Goal: Register for event/course

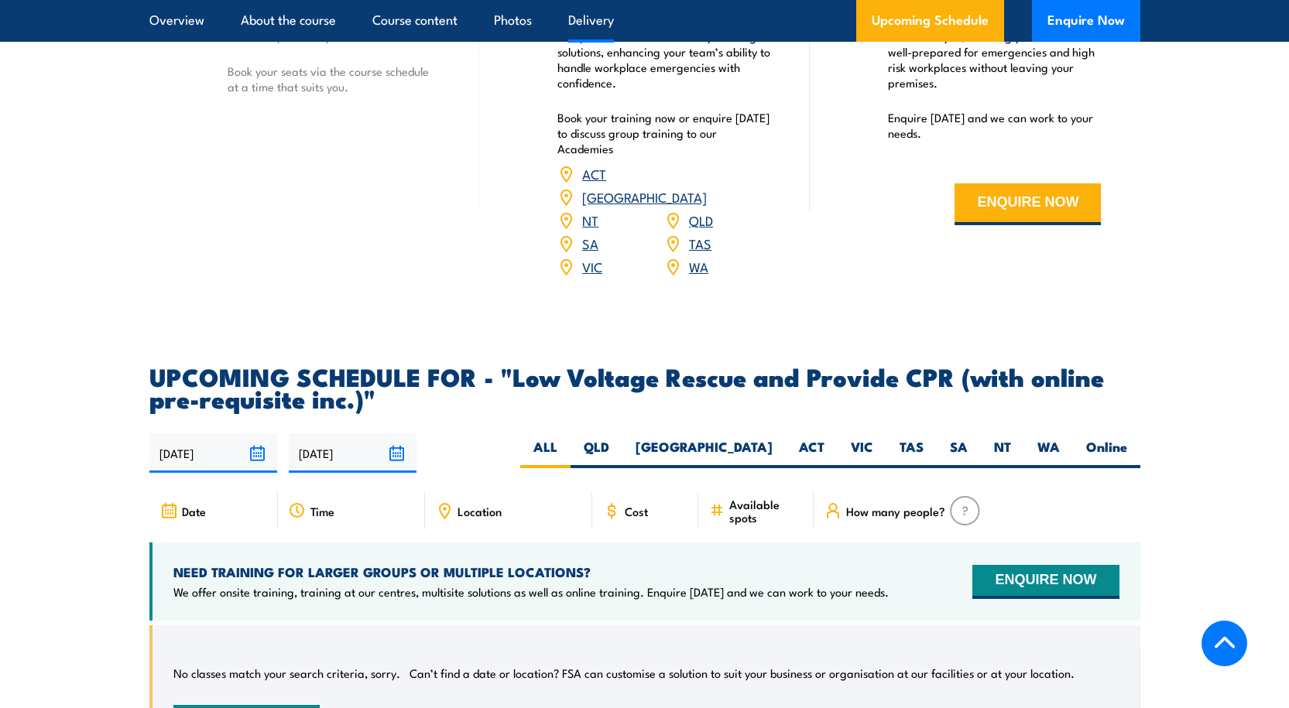
scroll to position [2013, 0]
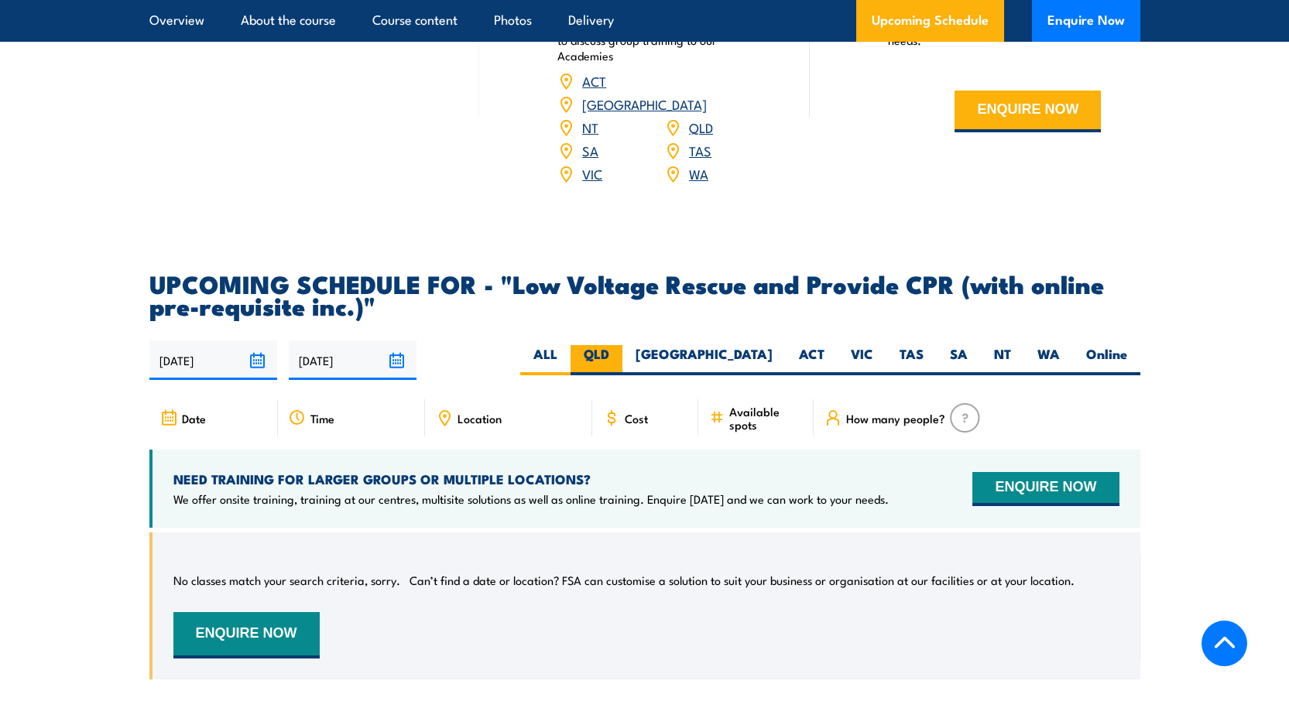
click at [622, 345] on label "QLD" at bounding box center [597, 360] width 52 height 30
click at [619, 345] on input "QLD" at bounding box center [614, 350] width 10 height 10
radio input "true"
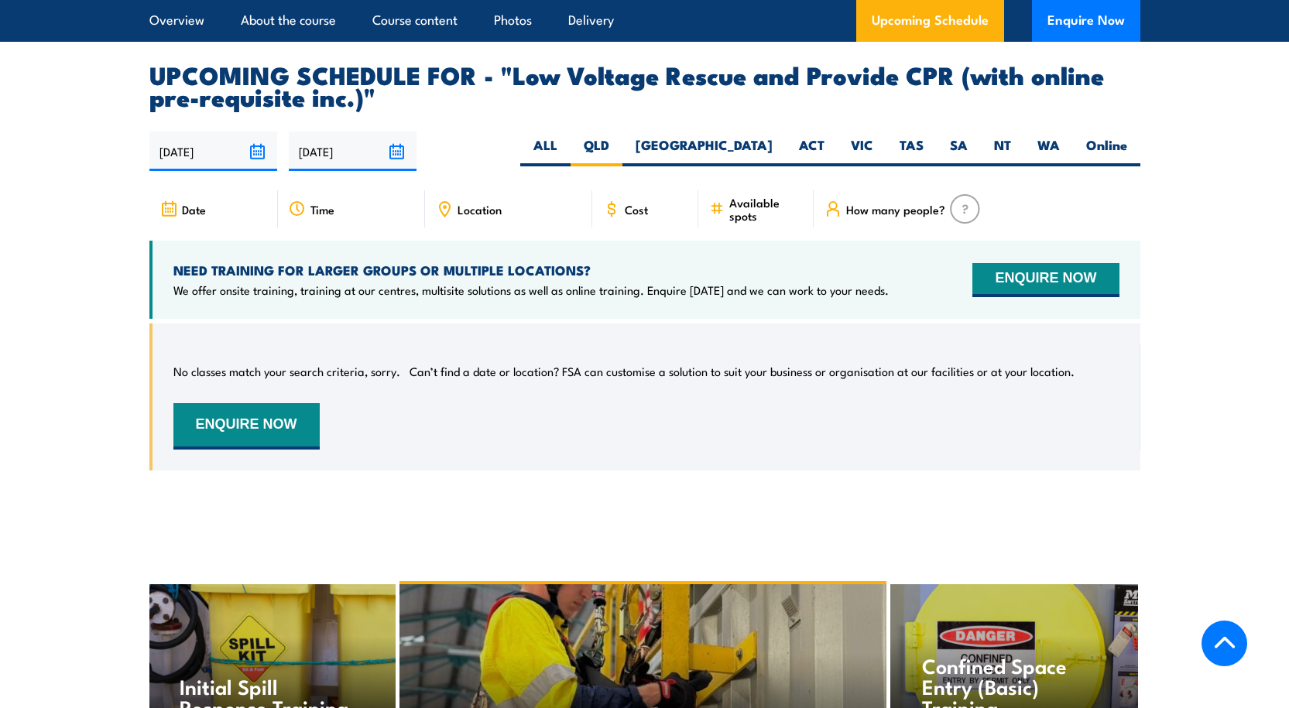
scroll to position [2185, 0]
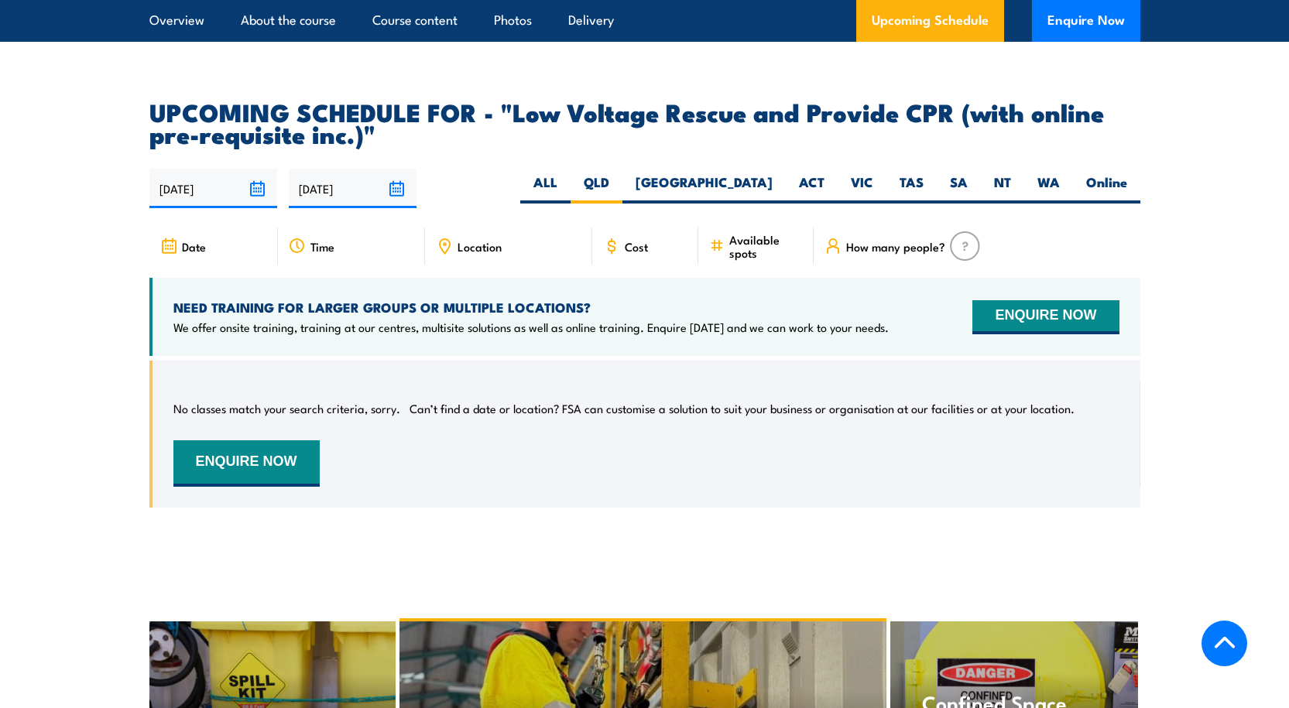
click at [454, 228] on div "Location" at bounding box center [508, 246] width 167 height 37
click at [446, 238] on icon at bounding box center [444, 246] width 17 height 17
click at [488, 240] on span "Location" at bounding box center [480, 246] width 44 height 13
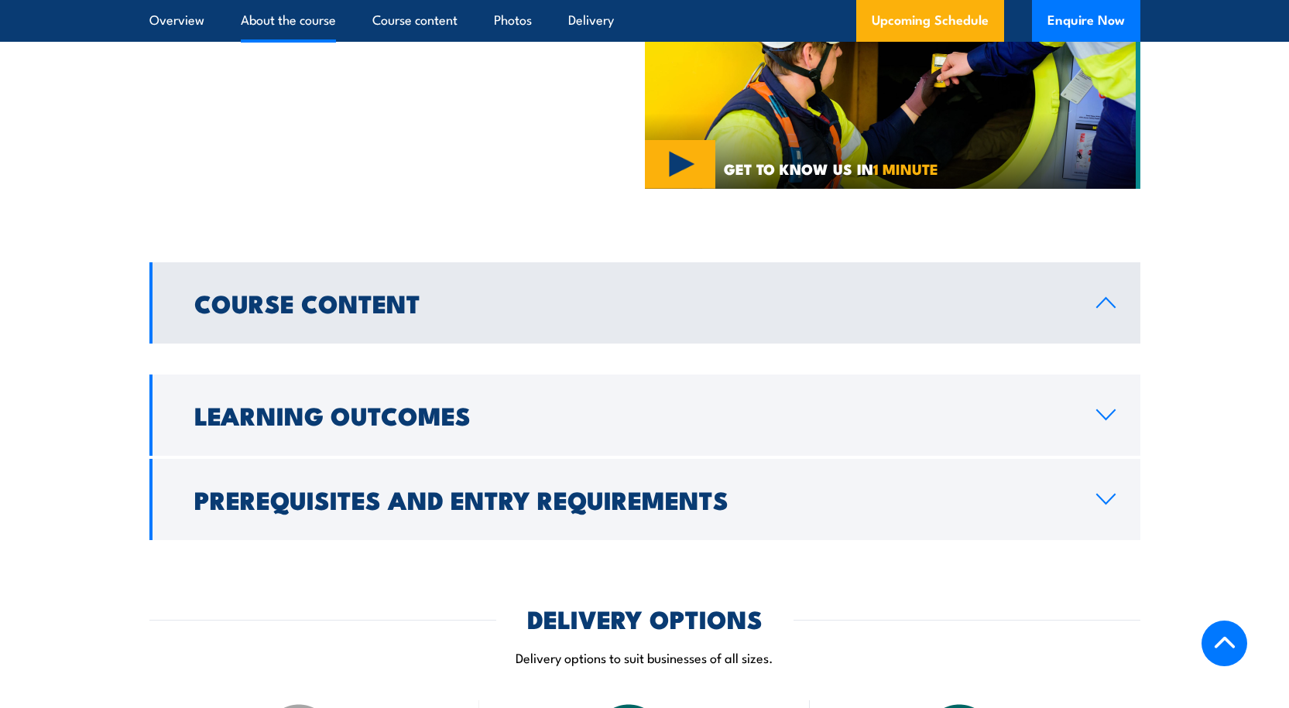
scroll to position [1161, 0]
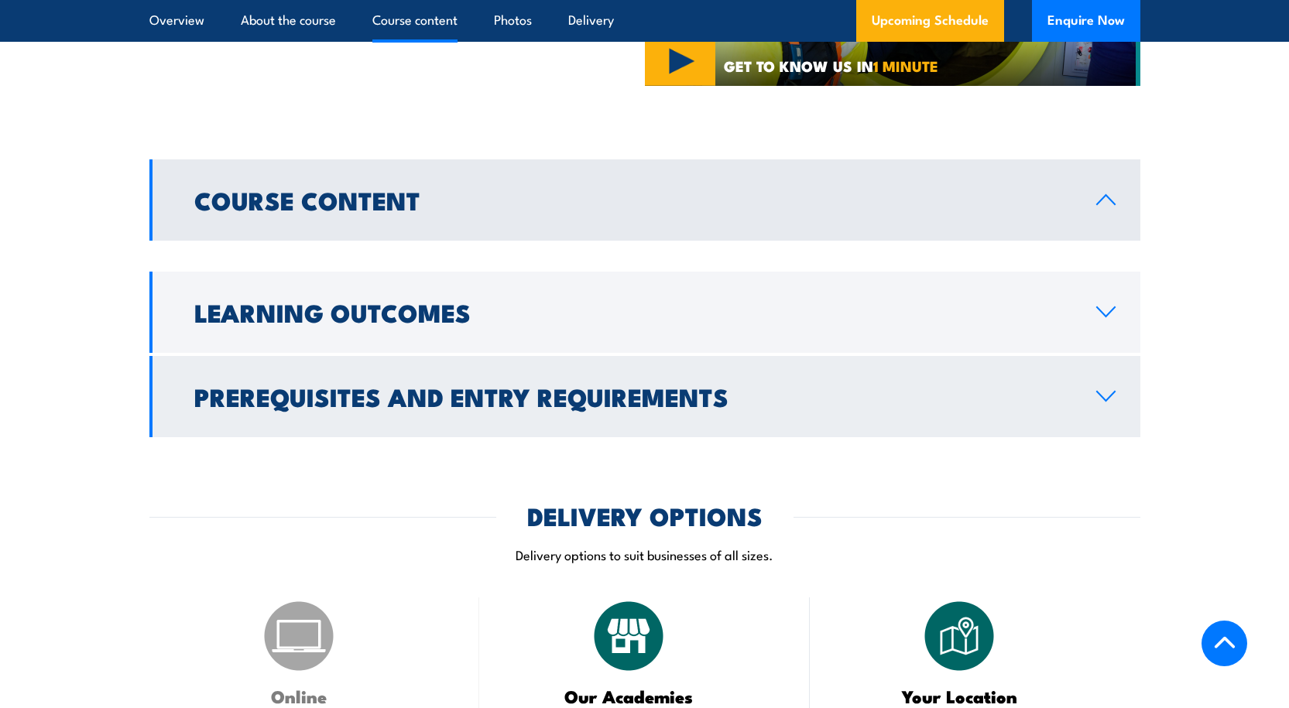
click at [1109, 391] on icon at bounding box center [1105, 396] width 21 height 12
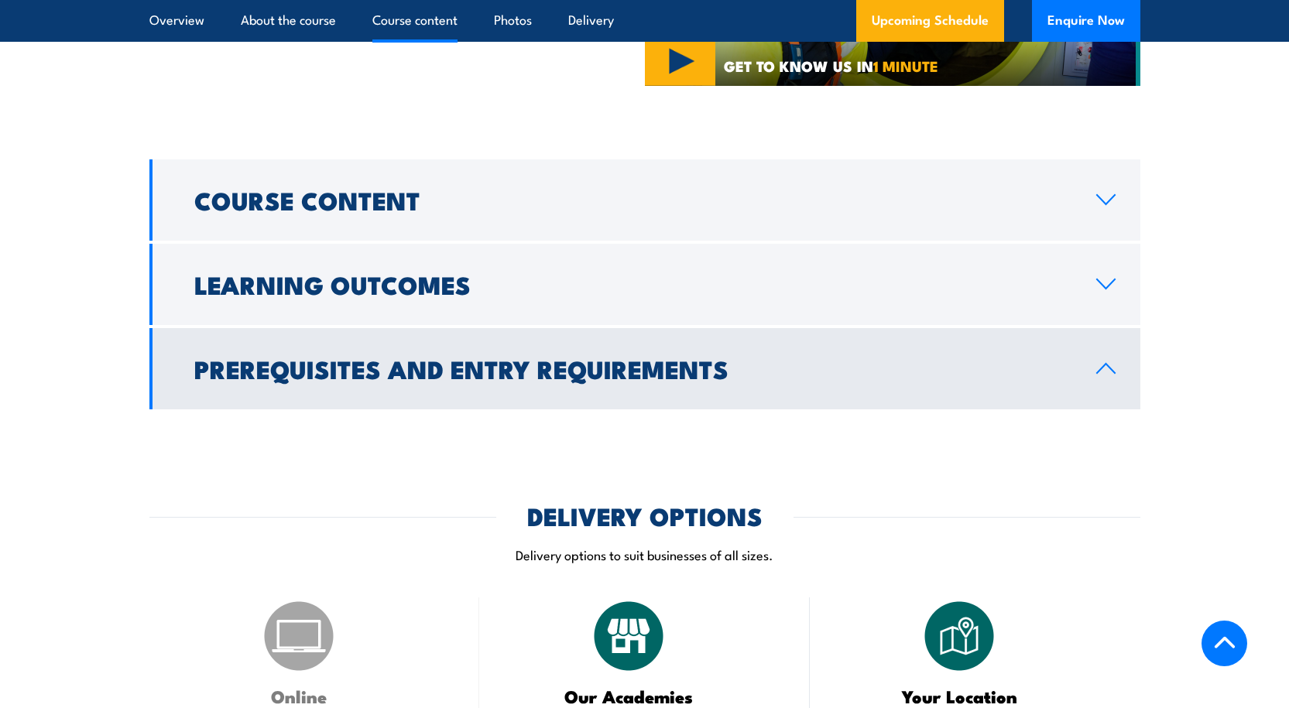
click at [1109, 366] on icon at bounding box center [1105, 368] width 21 height 12
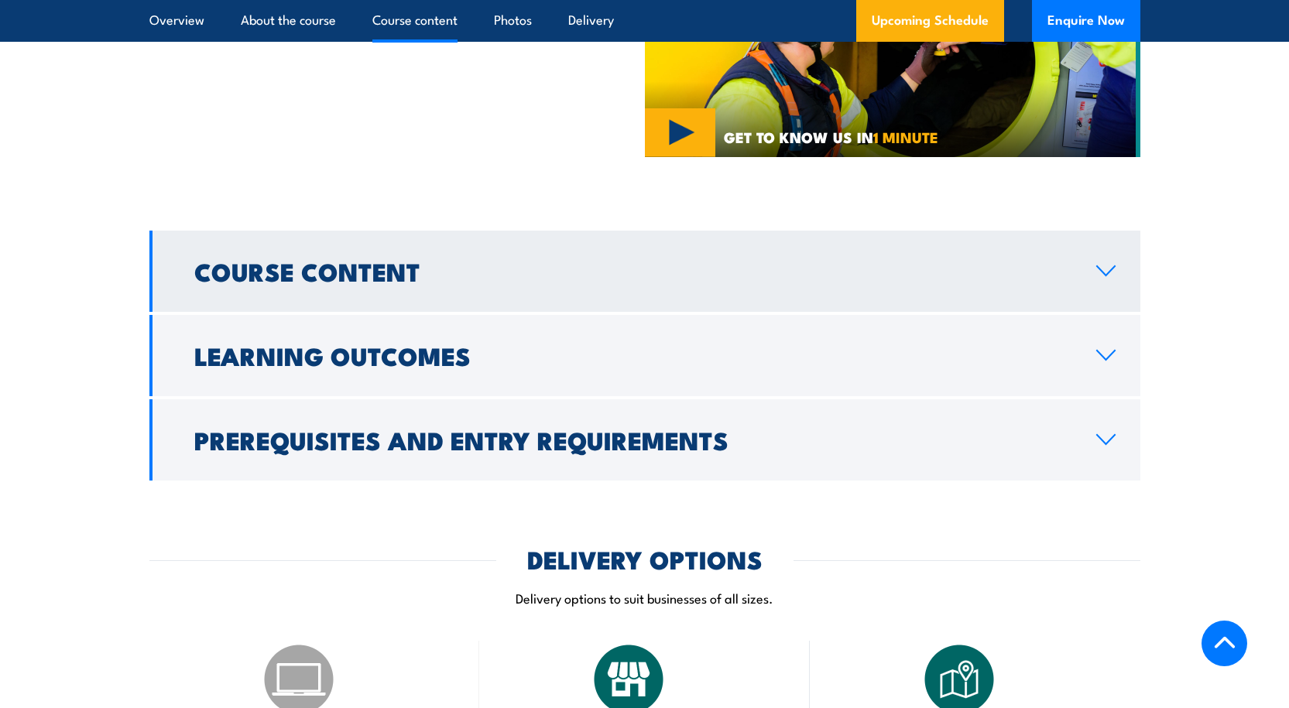
scroll to position [1084, 0]
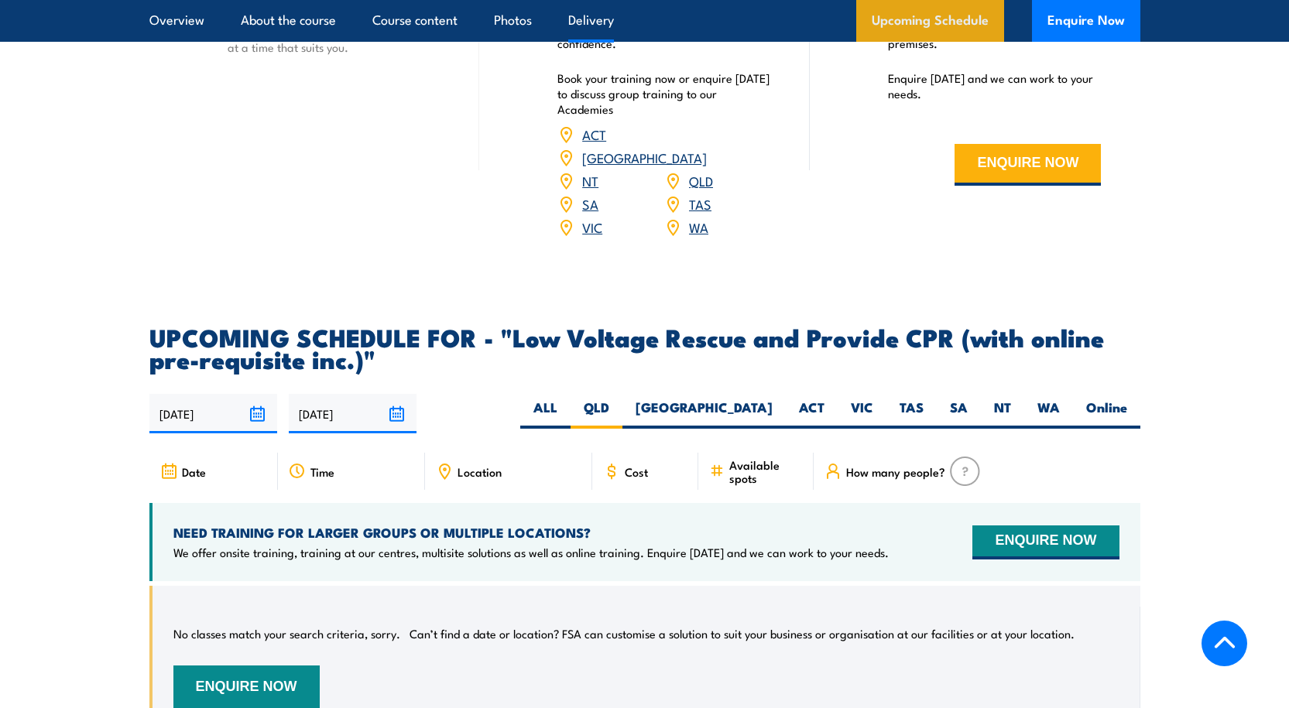
scroll to position [1999, 0]
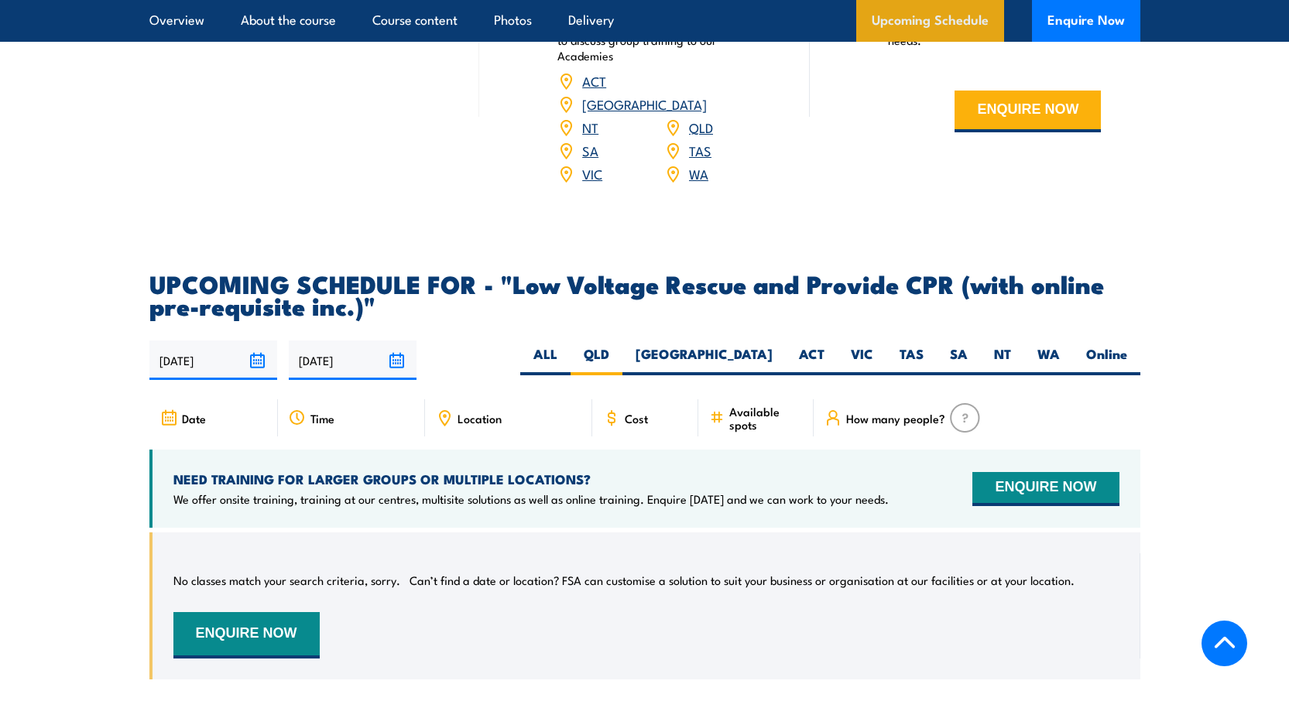
click at [927, 24] on link "Upcoming Schedule" at bounding box center [930, 21] width 148 height 42
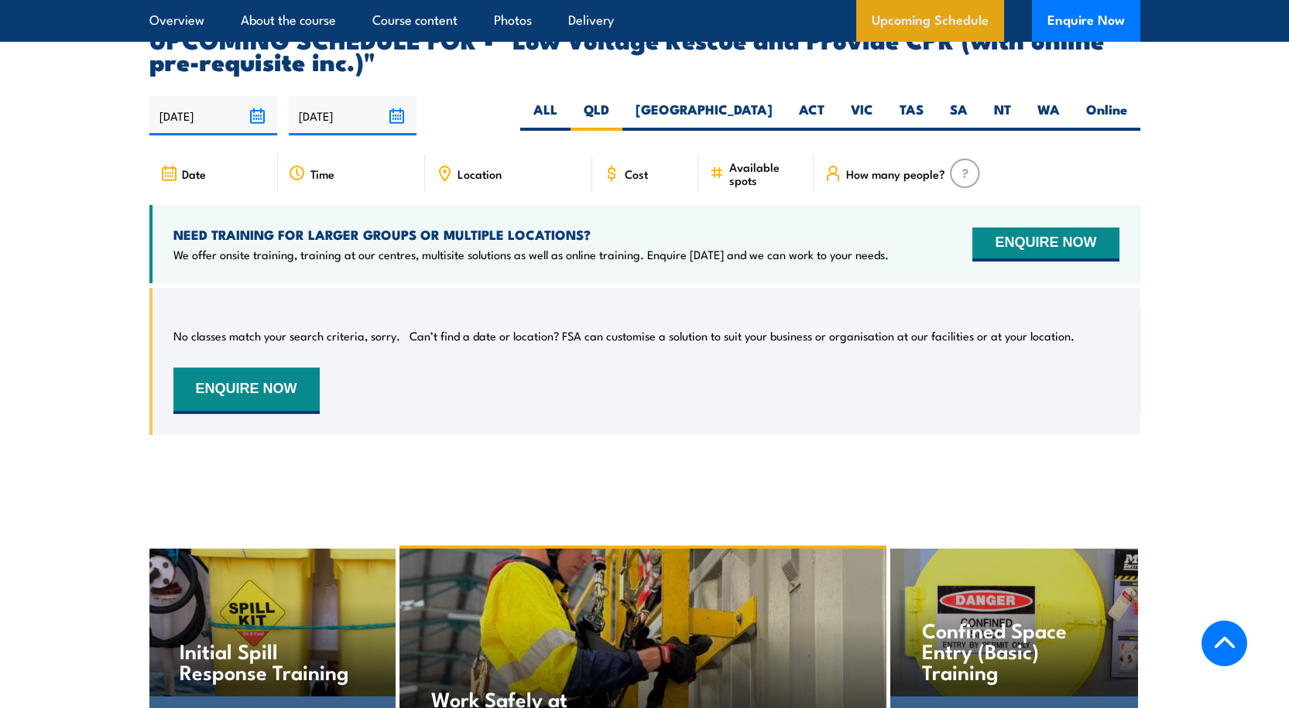
scroll to position [2262, 0]
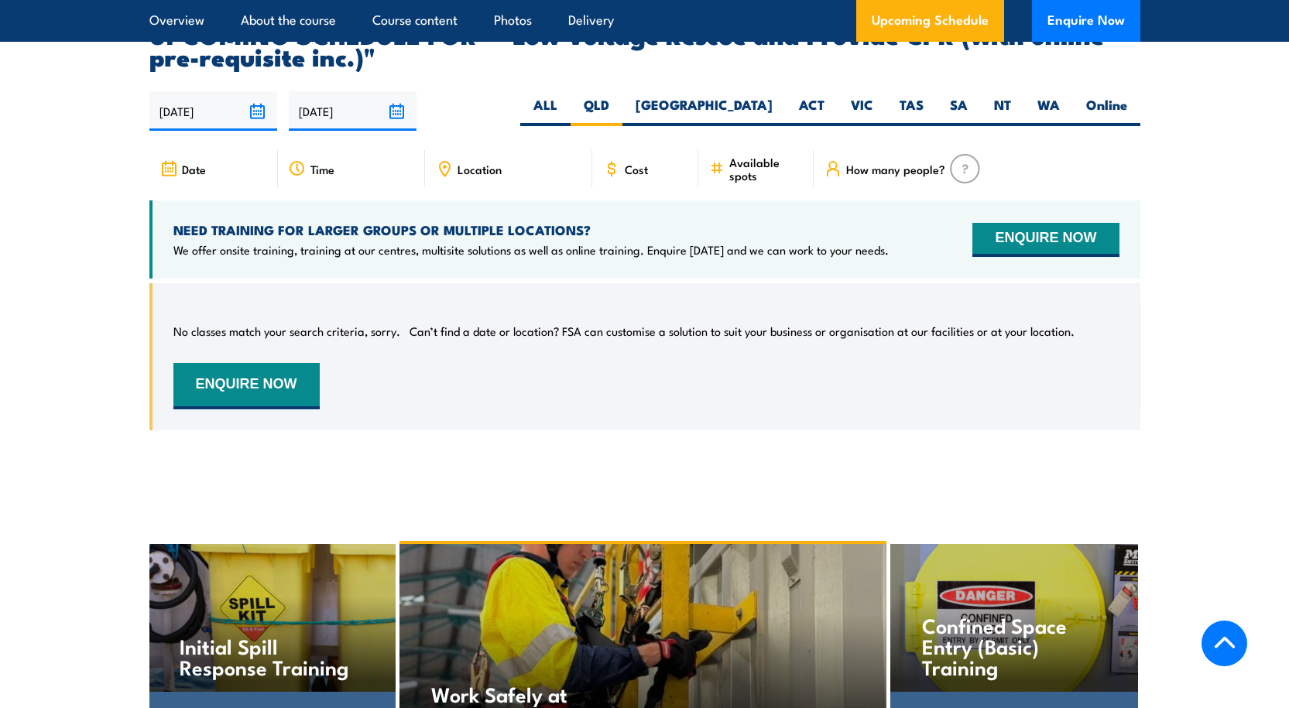
click at [211, 91] on input "[DATE]" at bounding box center [213, 110] width 128 height 39
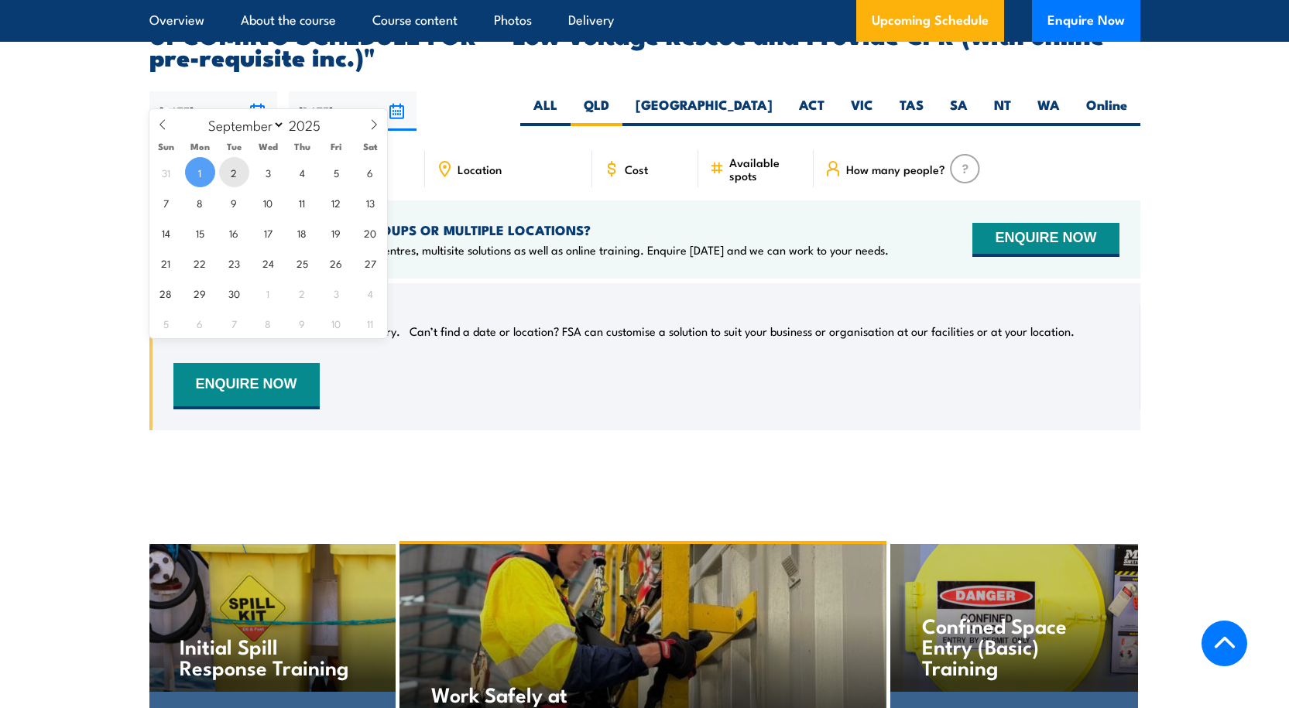
click at [235, 176] on span "2" at bounding box center [234, 172] width 30 height 30
type input "02/09/2025"
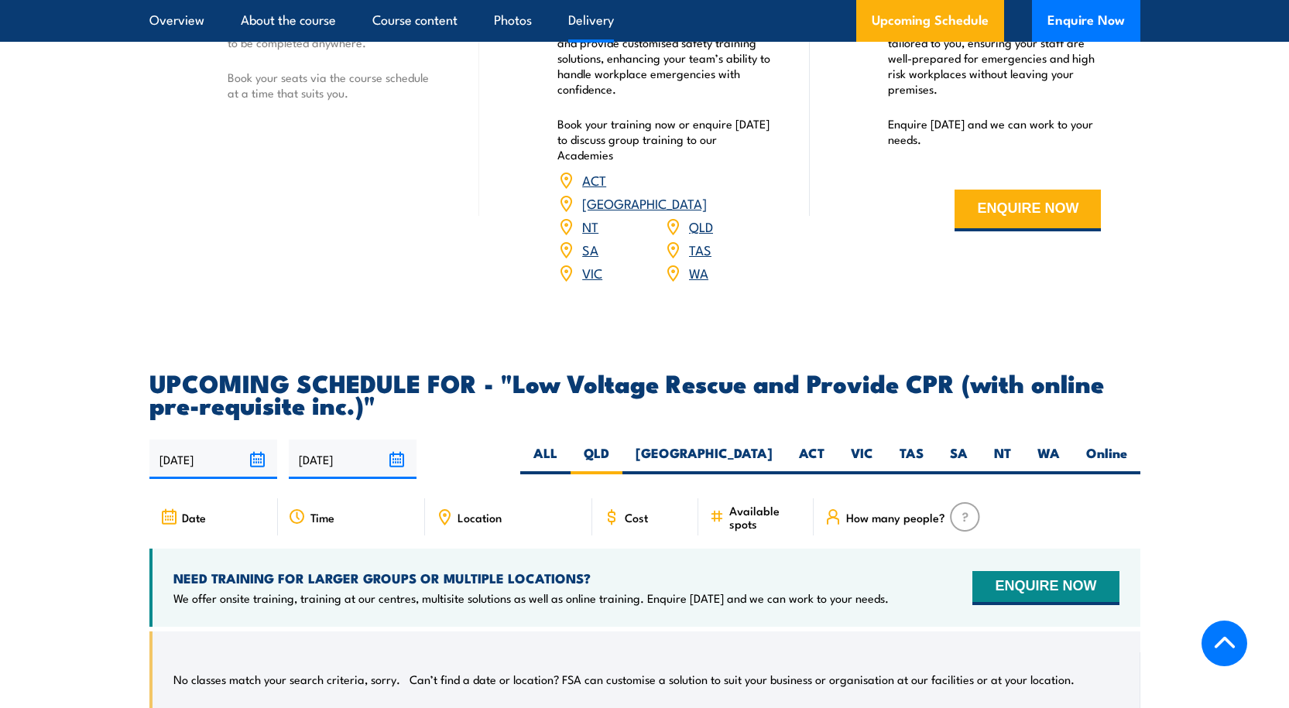
scroll to position [1875, 0]
